Goal: Task Accomplishment & Management: Manage account settings

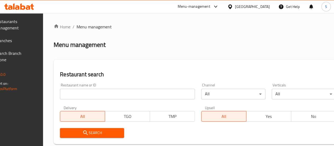
click at [33, 42] on span "Branches" at bounding box center [14, 40] width 38 height 6
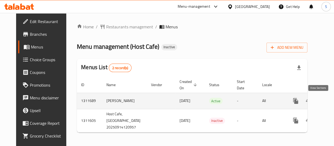
click at [332, 100] on icon "enhanced table" at bounding box center [334, 100] width 5 height 5
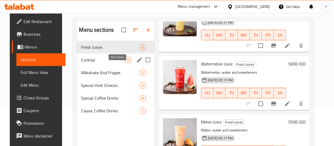
scroll to position [37, 0]
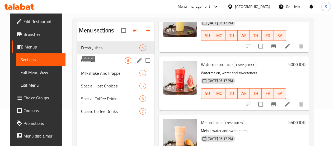
click at [100, 63] on span "Cocktail" at bounding box center [103, 60] width 44 height 6
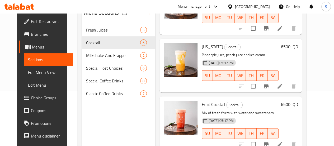
scroll to position [74, 0]
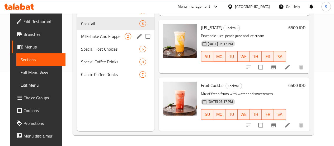
click at [85, 43] on div "Milkshake And Frappe 2" at bounding box center [116, 36] width 78 height 13
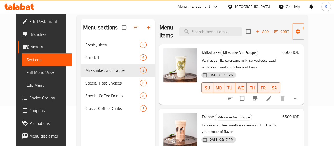
scroll to position [45, 0]
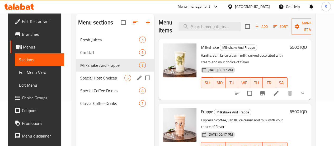
click at [96, 81] on span "Special Host Choices" at bounding box center [102, 78] width 44 height 6
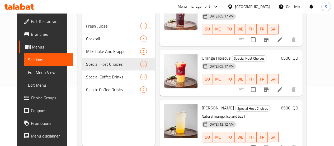
scroll to position [74, 0]
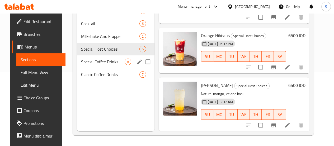
click at [99, 65] on span "Special Coffee Drinks" at bounding box center [103, 61] width 44 height 6
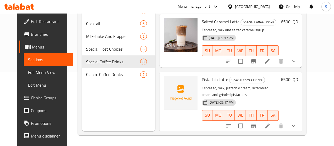
scroll to position [244, 0]
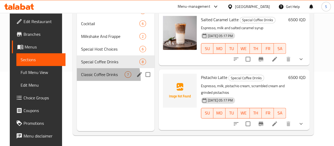
click at [88, 81] on div "Classic Coffee Drinks 7" at bounding box center [116, 74] width 78 height 13
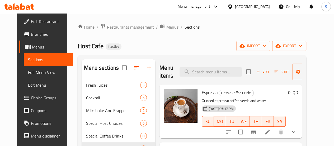
click at [105, 23] on div "Home / Restaurants management / Menus / Sections Host Cafe Inactive import expo…" at bounding box center [192, 116] width 250 height 207
click at [107, 26] on span "Restaurants management" at bounding box center [130, 27] width 47 height 6
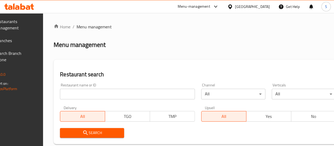
click at [33, 38] on span "Branches" at bounding box center [14, 40] width 38 height 6
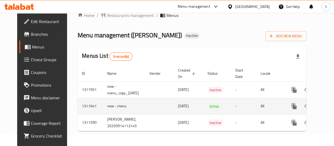
scroll to position [0, 16]
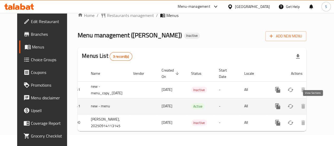
click at [313, 105] on icon "enhanced table" at bounding box center [316, 106] width 6 height 6
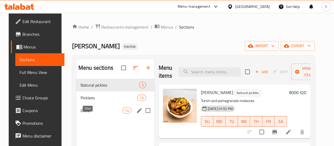
click at [89, 113] on span "Oiled" at bounding box center [102, 110] width 42 height 6
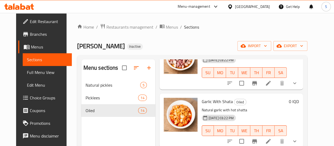
scroll to position [74, 0]
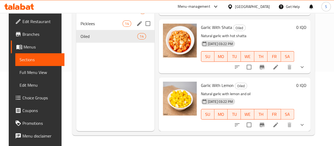
click at [88, 27] on span "Picklees" at bounding box center [102, 23] width 42 height 6
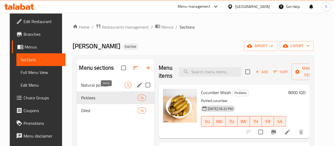
click at [125, 87] on span "5" at bounding box center [128, 84] width 6 height 5
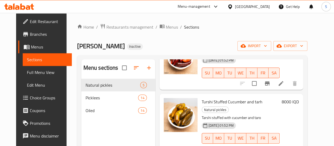
scroll to position [74, 0]
